Goal: Transaction & Acquisition: Purchase product/service

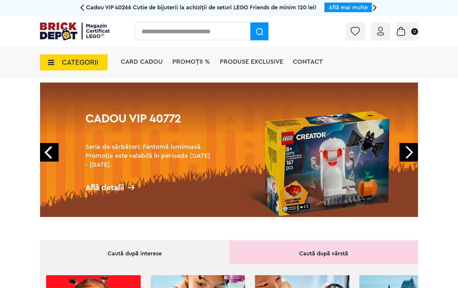
click at [56, 63] on span "CATEGORII" at bounding box center [74, 62] width 68 height 16
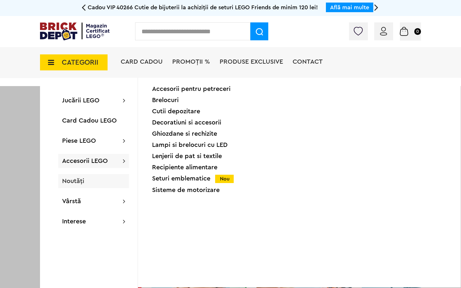
click at [81, 174] on div "Noutăți" at bounding box center [93, 181] width 71 height 14
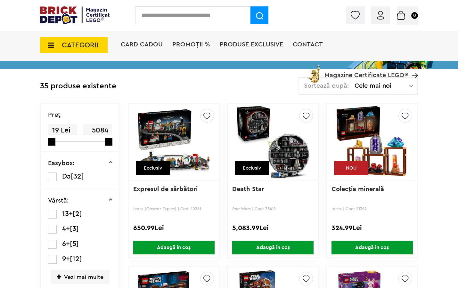
scroll to position [108, 0]
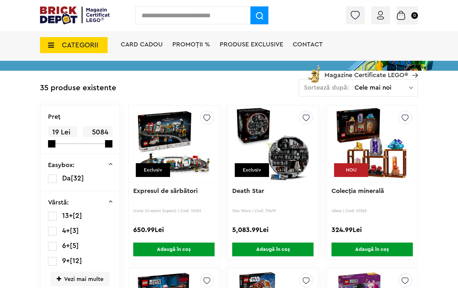
click at [187, 42] on span "PROMOȚII %" at bounding box center [191, 44] width 38 height 6
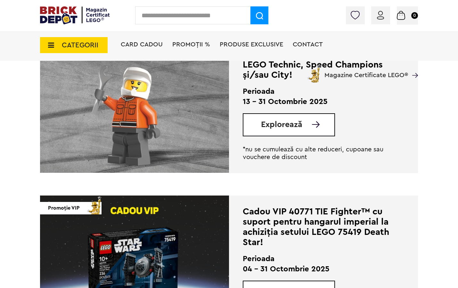
scroll to position [318, 0]
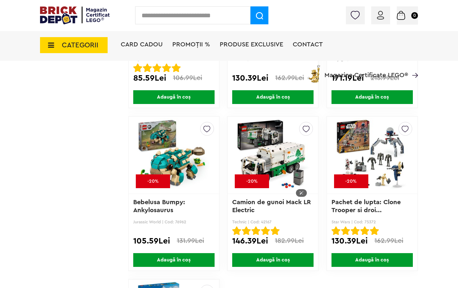
scroll to position [2423, 0]
